Goal: Task Accomplishment & Management: Manage account settings

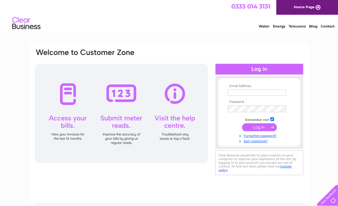
click at [260, 124] on input "submit" at bounding box center [259, 127] width 35 height 8
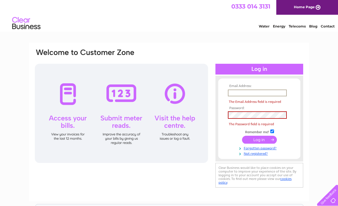
click at [247, 90] on input "text" at bounding box center [257, 92] width 59 height 7
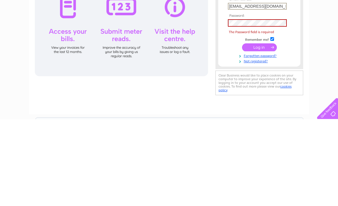
type input "happypalace689@hotmail.com"
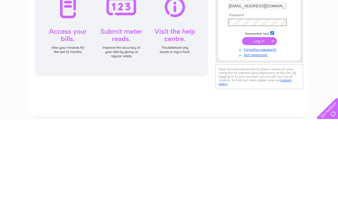
click at [256, 124] on input "submit" at bounding box center [259, 128] width 35 height 8
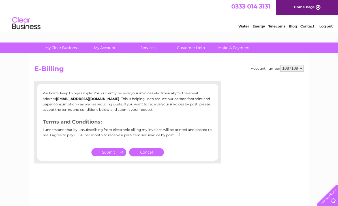
click at [66, 33] on html "0333 014 3131 Home Page Water Energy Telecoms Blog Contact Log out" at bounding box center [169, 16] width 338 height 33
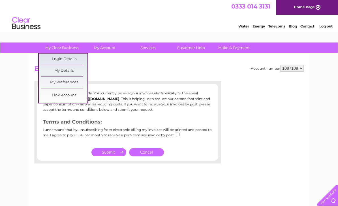
click at [119, 66] on h2 "E-Billing" at bounding box center [169, 70] width 270 height 11
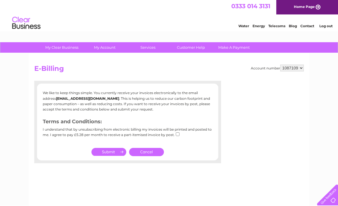
scroll to position [0, 0]
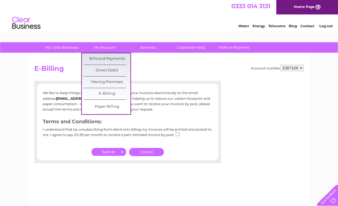
click at [120, 59] on link "Bills and Payments" at bounding box center [107, 58] width 47 height 11
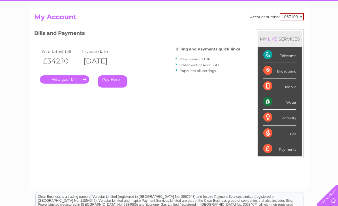
scroll to position [52, 0]
click at [77, 80] on link "." at bounding box center [64, 80] width 49 height 8
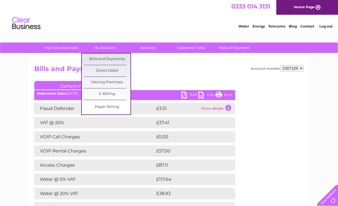
click at [118, 58] on link "Bills and Payments" at bounding box center [107, 59] width 47 height 11
click at [118, 59] on link "Bills and Payments" at bounding box center [107, 59] width 47 height 11
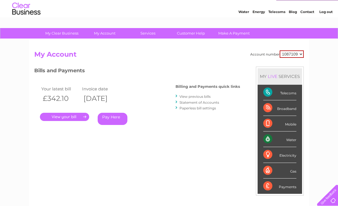
scroll to position [14, 0]
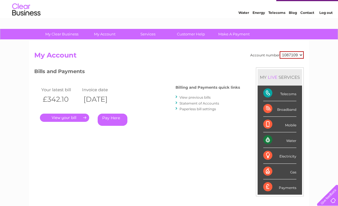
click at [198, 96] on link "View previous bills" at bounding box center [195, 97] width 31 height 4
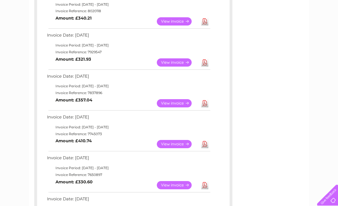
scroll to position [146, 0]
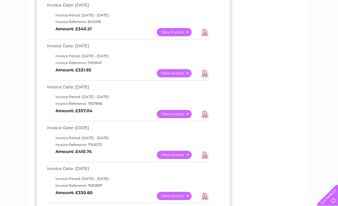
click at [180, 70] on link "View" at bounding box center [178, 73] width 42 height 8
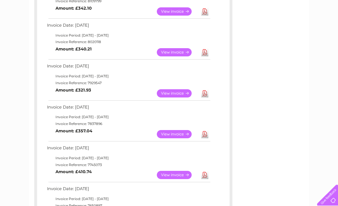
scroll to position [126, 0]
click at [174, 131] on link "View" at bounding box center [178, 134] width 42 height 8
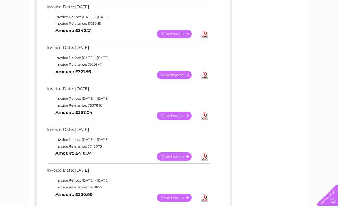
click at [178, 72] on link "View" at bounding box center [178, 75] width 42 height 8
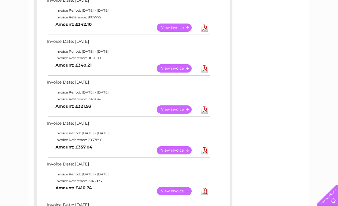
scroll to position [109, 0]
click at [180, 71] on link "View" at bounding box center [178, 69] width 42 height 8
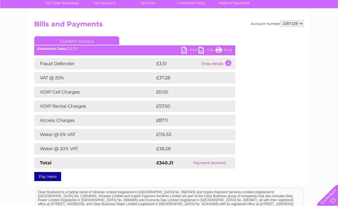
scroll to position [46, 0]
